Goal: Transaction & Acquisition: Purchase product/service

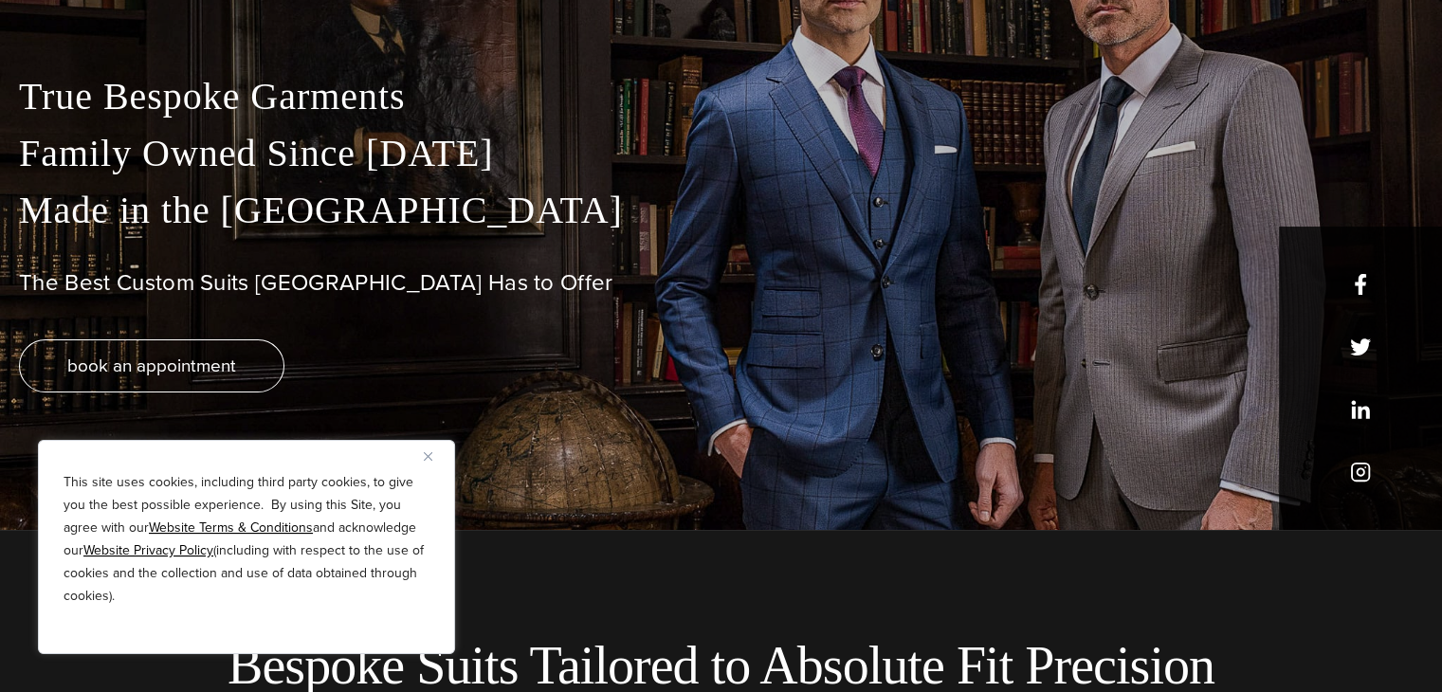
scroll to position [190, 0]
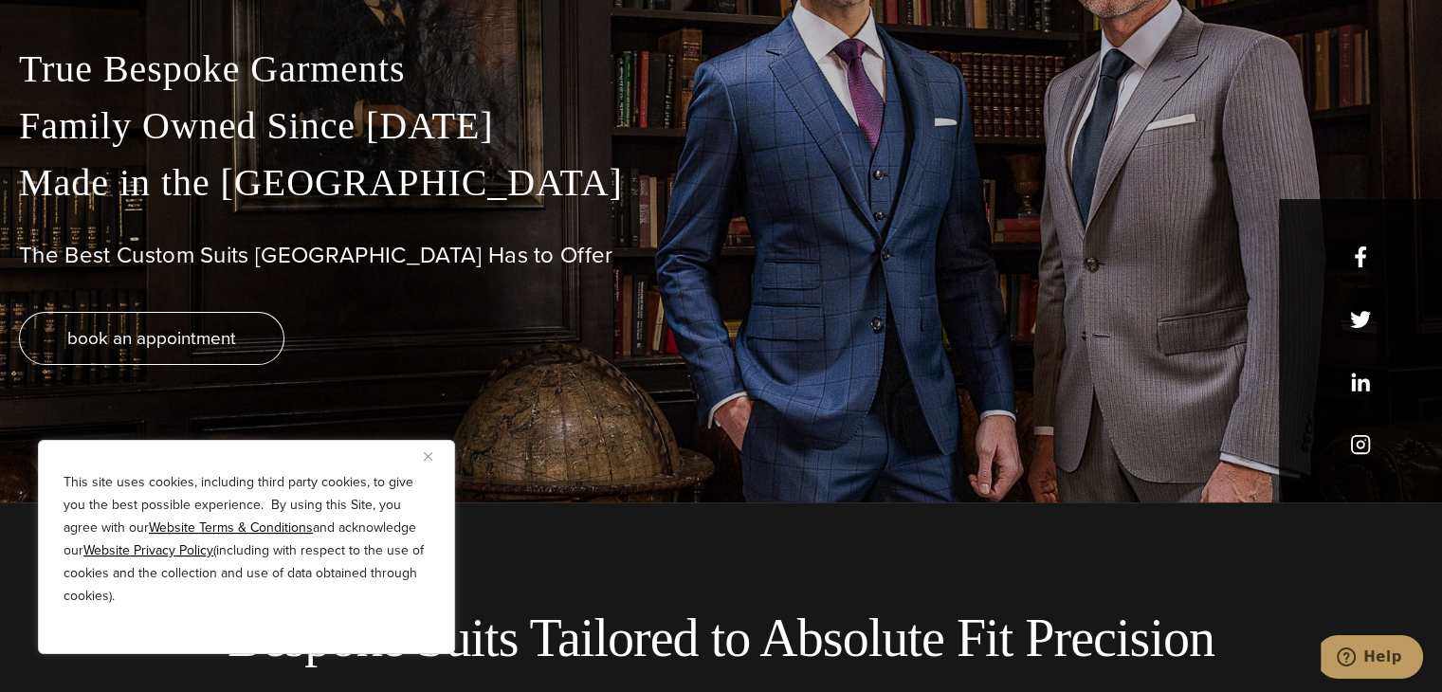
click at [444, 456] on button "Close" at bounding box center [435, 456] width 23 height 23
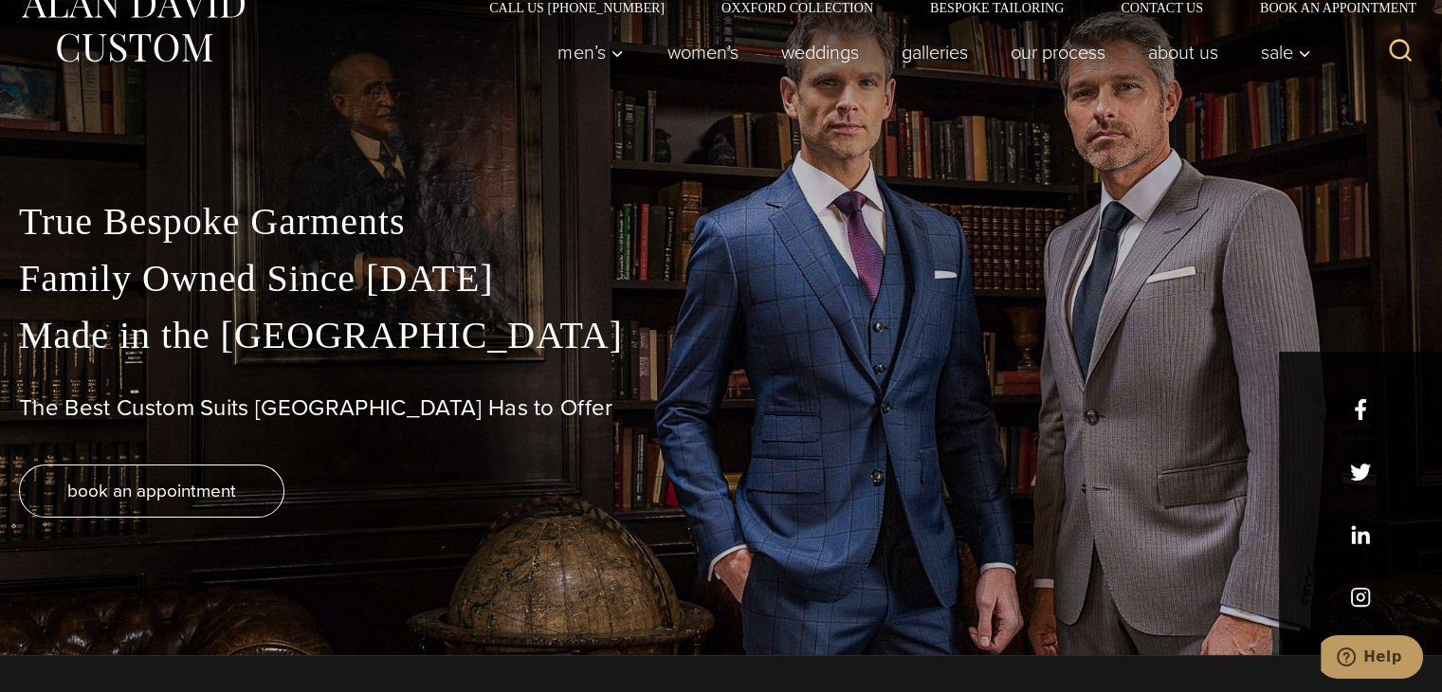
scroll to position [0, 0]
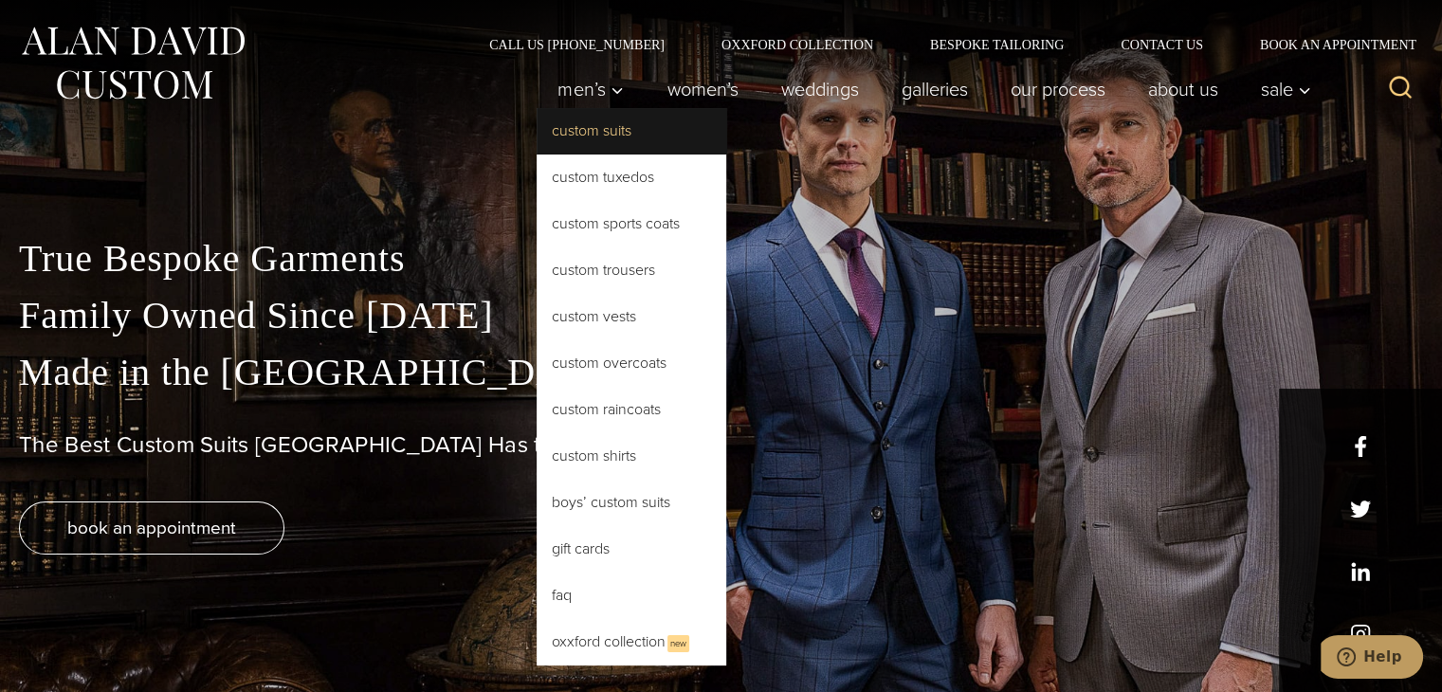
click at [587, 137] on link "Custom Suits" at bounding box center [632, 131] width 190 height 46
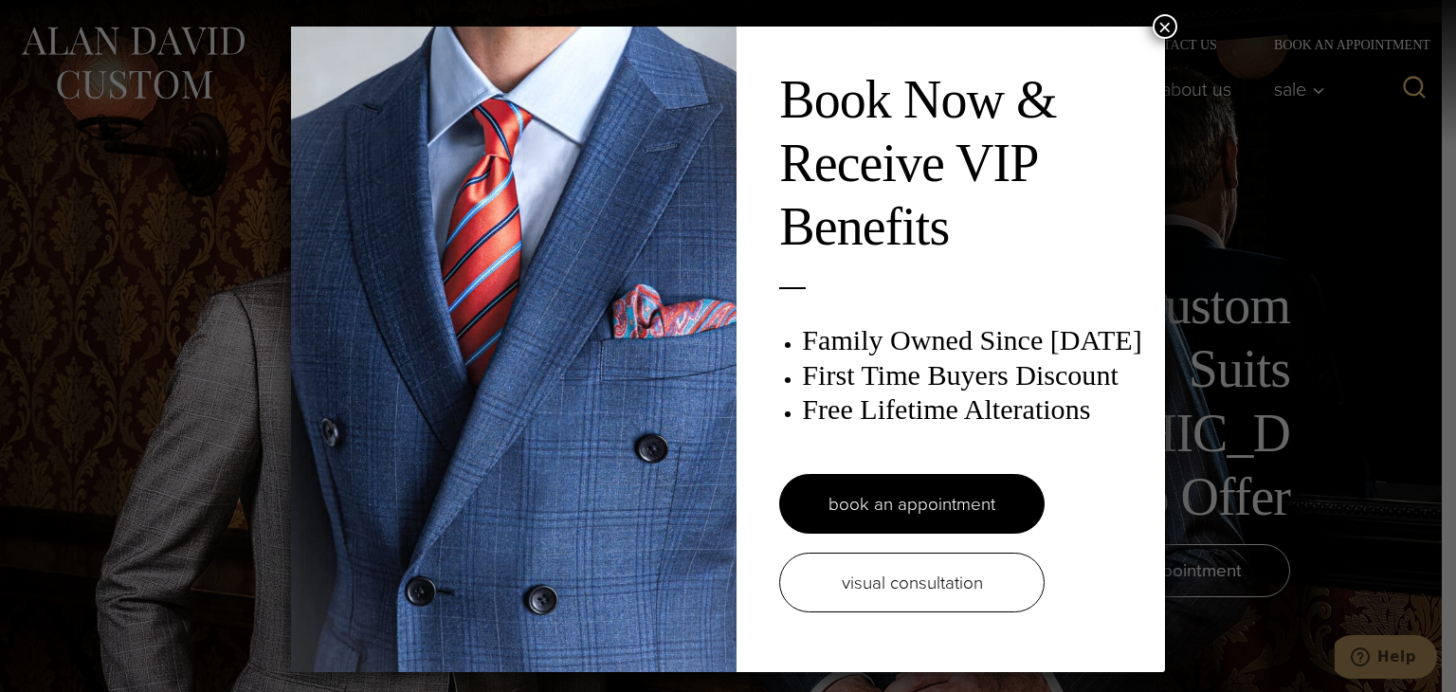
click at [1160, 20] on button "×" at bounding box center [1165, 26] width 25 height 25
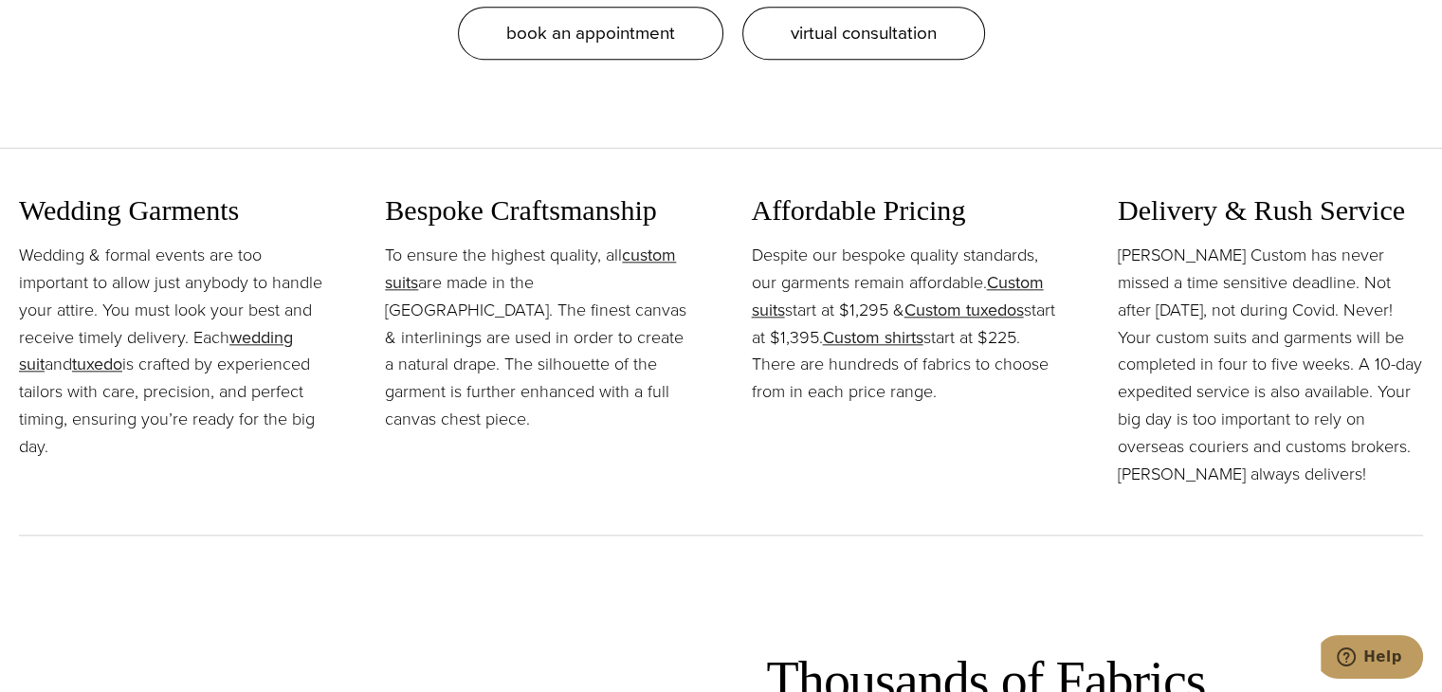
scroll to position [2086, 0]
